Goal: Transaction & Acquisition: Download file/media

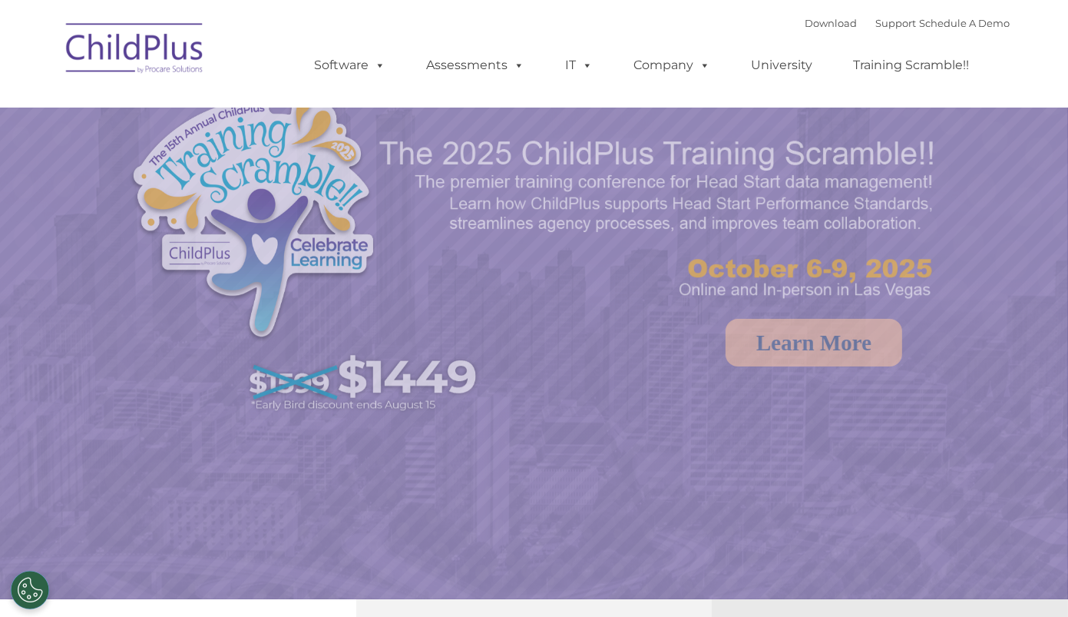
select select "MEDIUM"
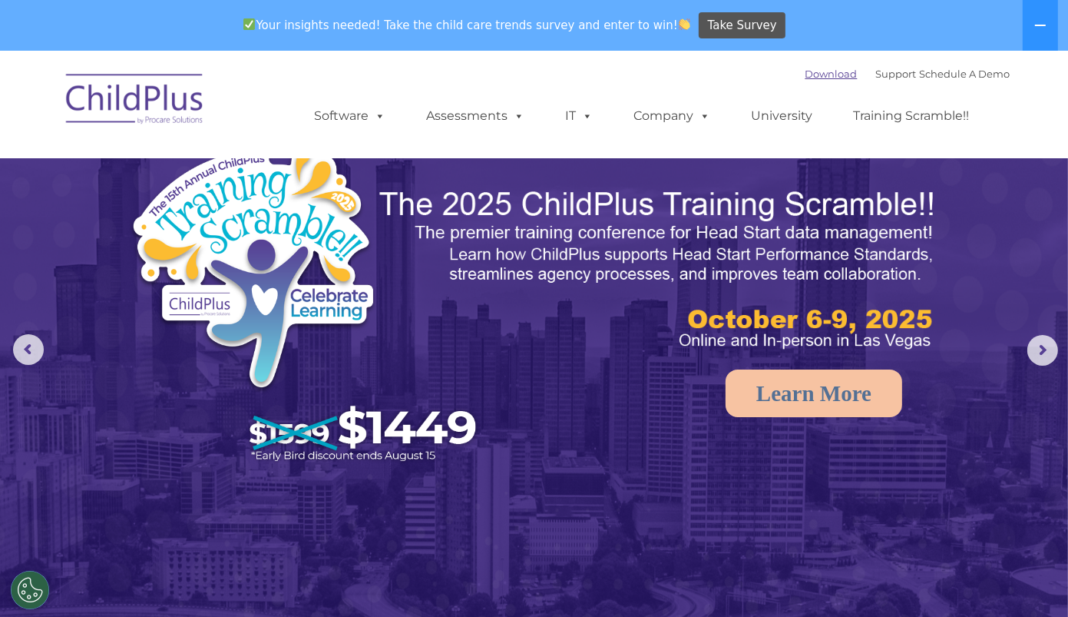
click at [819, 76] on link "Download" at bounding box center [832, 74] width 52 height 12
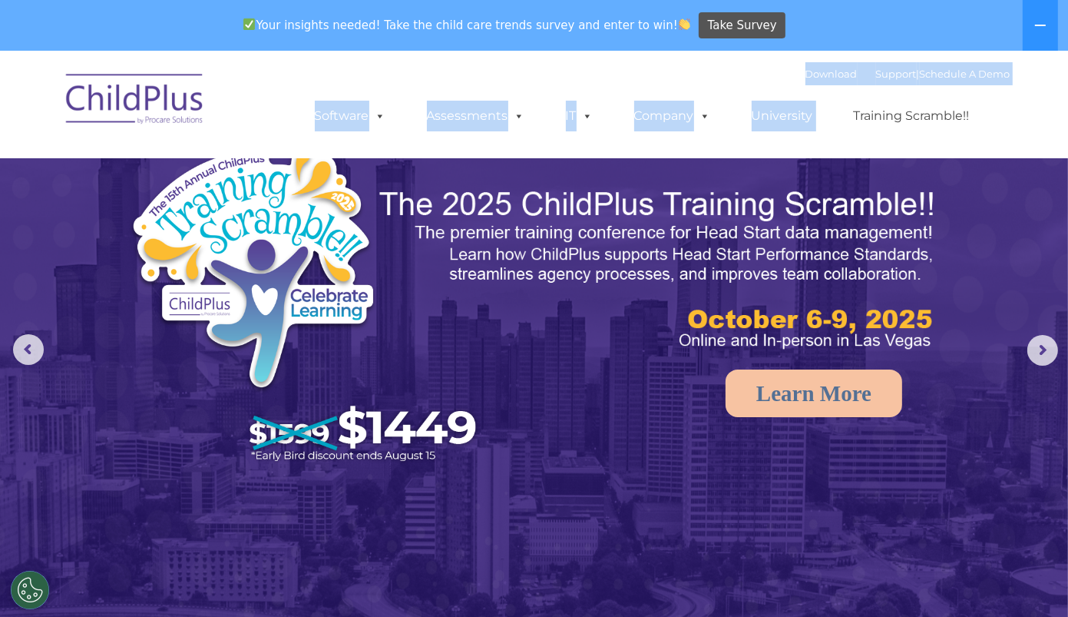
drag, startPoint x: 907, startPoint y: 91, endPoint x: 169, endPoint y: 112, distance: 738.4
click at [169, 112] on div "Download Support | Schedule A Demo  MENU MENU Software ChildPlus: The original…" at bounding box center [534, 104] width 952 height 84
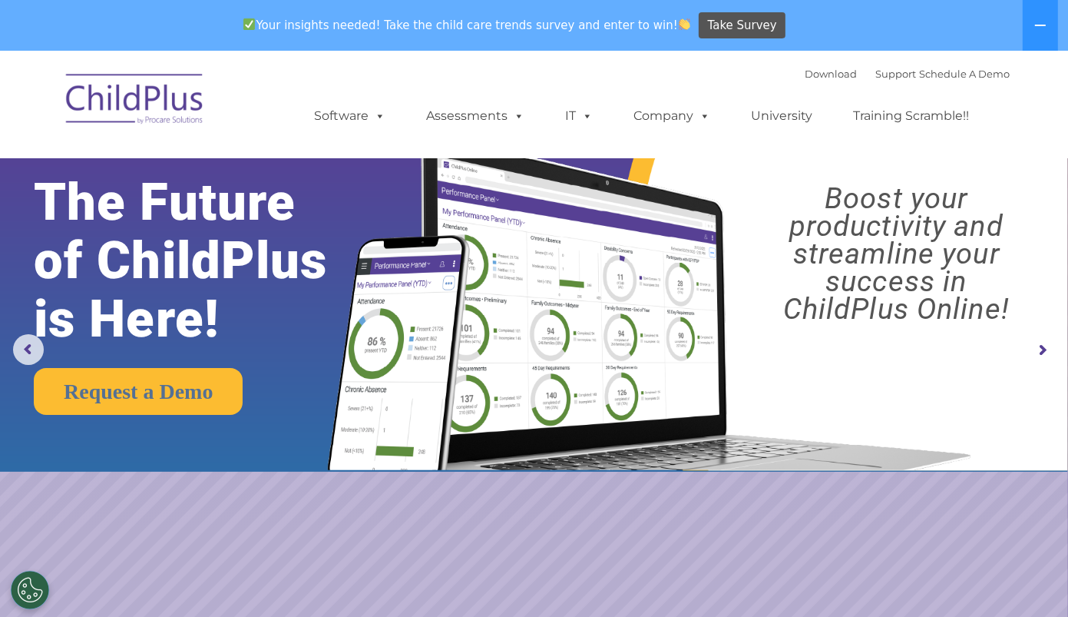
click at [19, 79] on nav "Download Support | Schedule A Demo  MENU MENU Software ChildPlus: The original…" at bounding box center [534, 105] width 1068 height 108
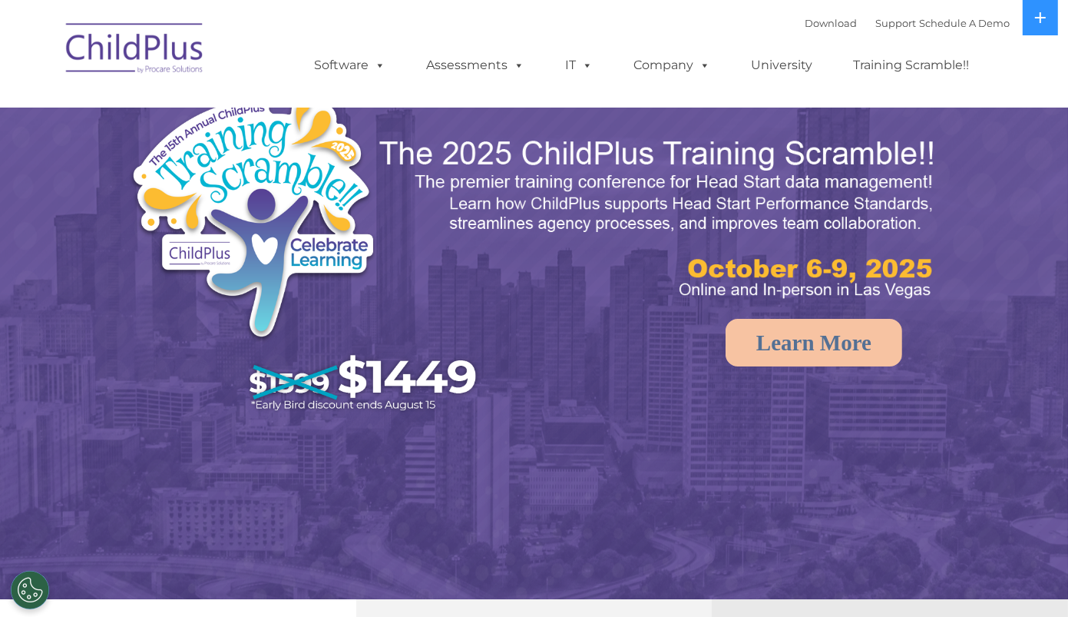
select select "MEDIUM"
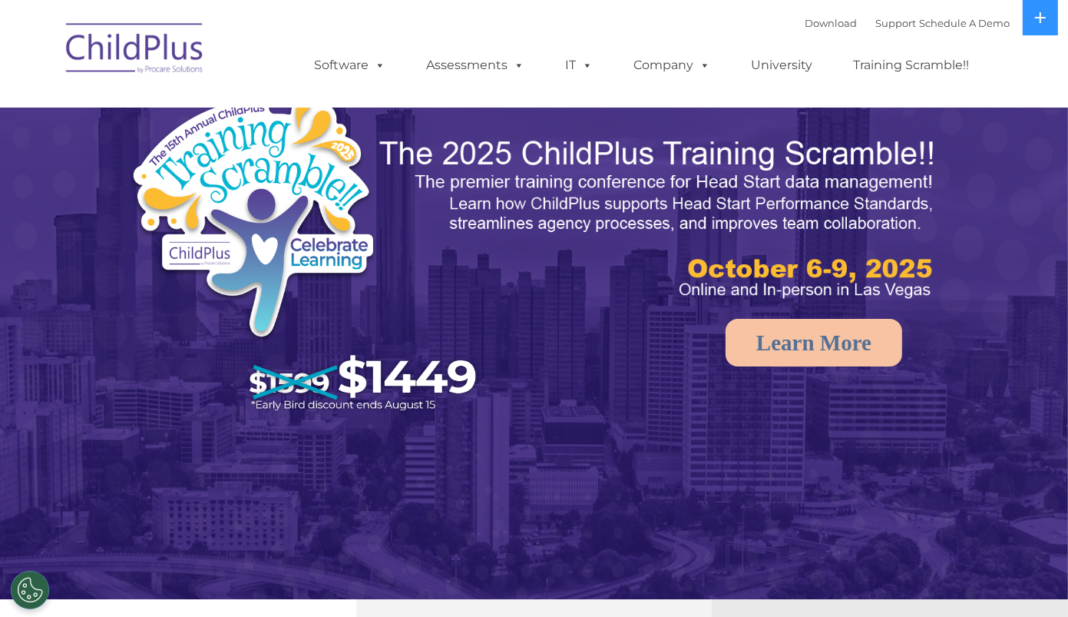
select select "MEDIUM"
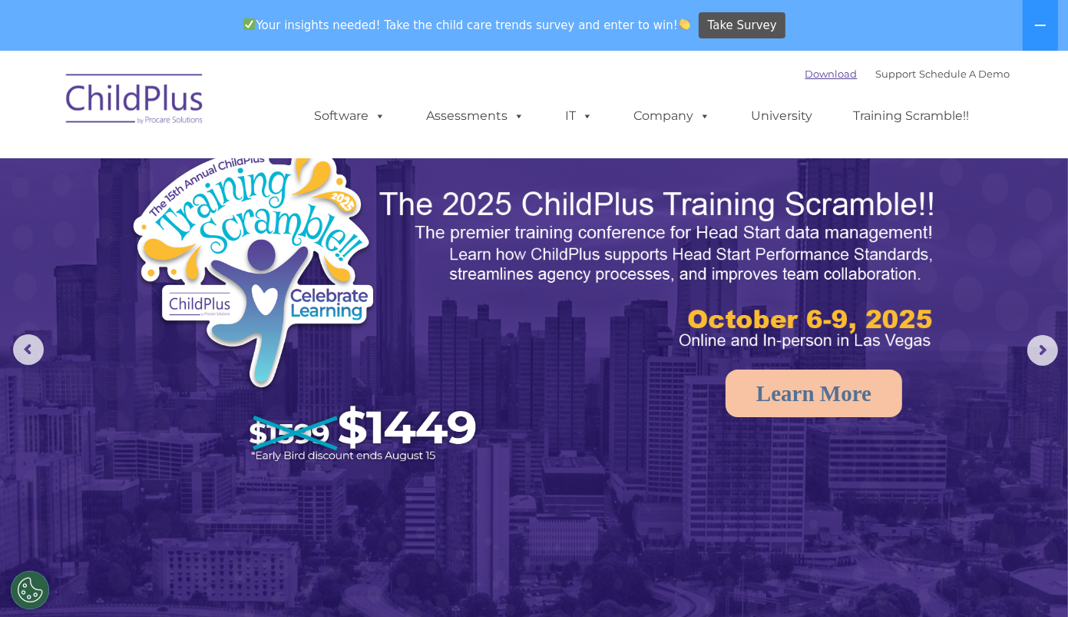
click at [810, 77] on link "Download" at bounding box center [832, 74] width 52 height 12
